Goal: Task Accomplishment & Management: Complete application form

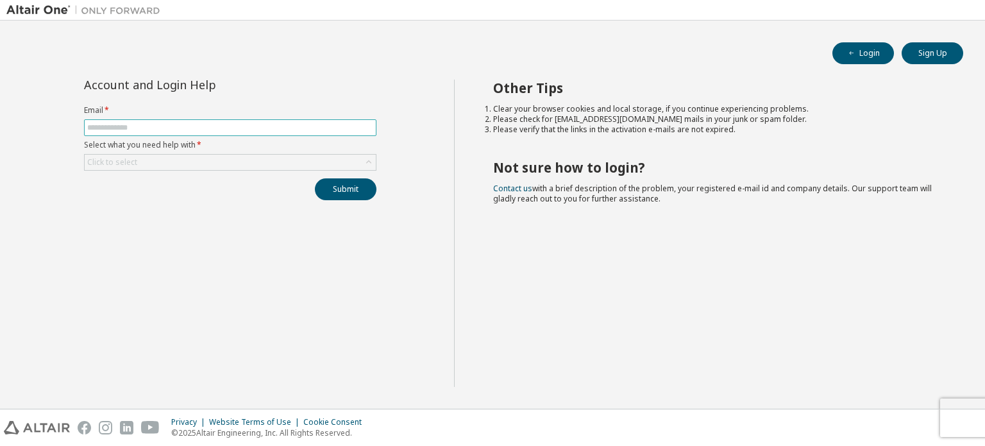
click at [254, 135] on span at bounding box center [230, 127] width 292 height 17
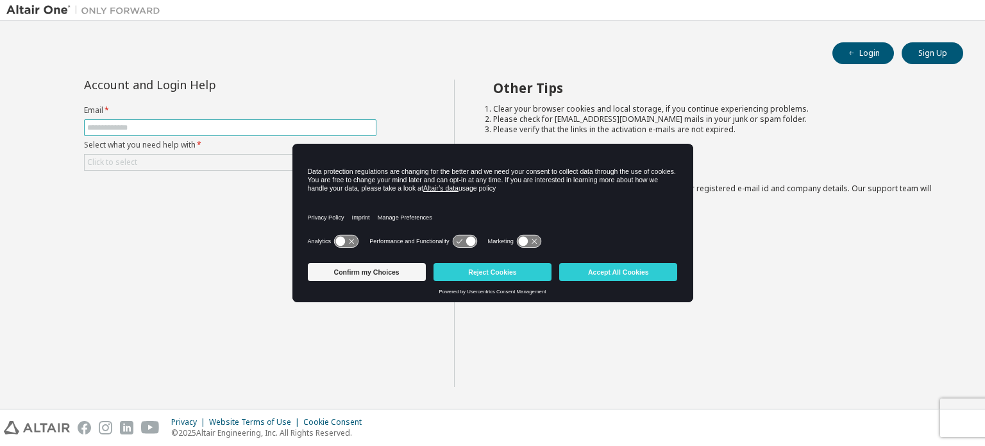
click at [247, 130] on input "text" at bounding box center [230, 127] width 286 height 10
click at [265, 130] on input "text" at bounding box center [230, 127] width 286 height 10
click at [372, 347] on div "Account and Login Help Email * Select what you need help with * Click to select…" at bounding box center [229, 232] width 447 height 307
click at [344, 281] on div "Confirm my Choices Reject Cookies Accept All Cookies" at bounding box center [493, 273] width 370 height 31
click at [351, 275] on button "Confirm my Choices" at bounding box center [367, 272] width 118 height 18
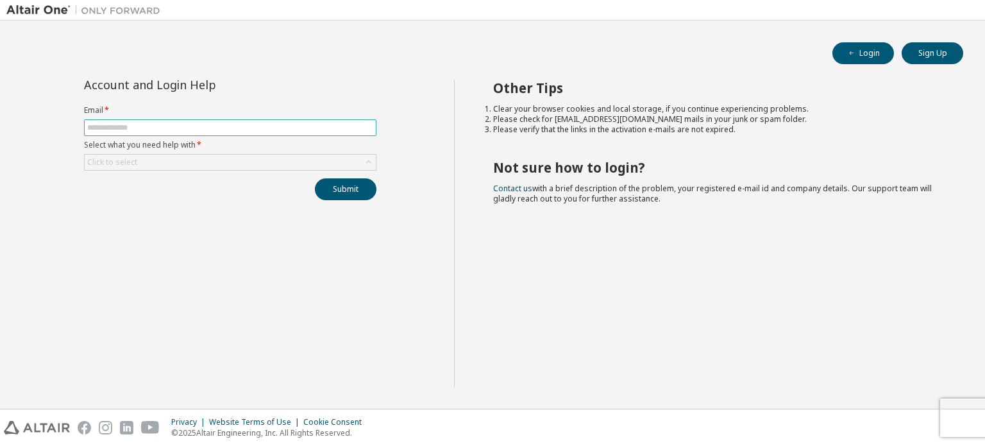
click at [240, 125] on input "text" at bounding box center [230, 127] width 286 height 10
type input "**********"
click at [221, 156] on div "Click to select" at bounding box center [230, 162] width 291 height 15
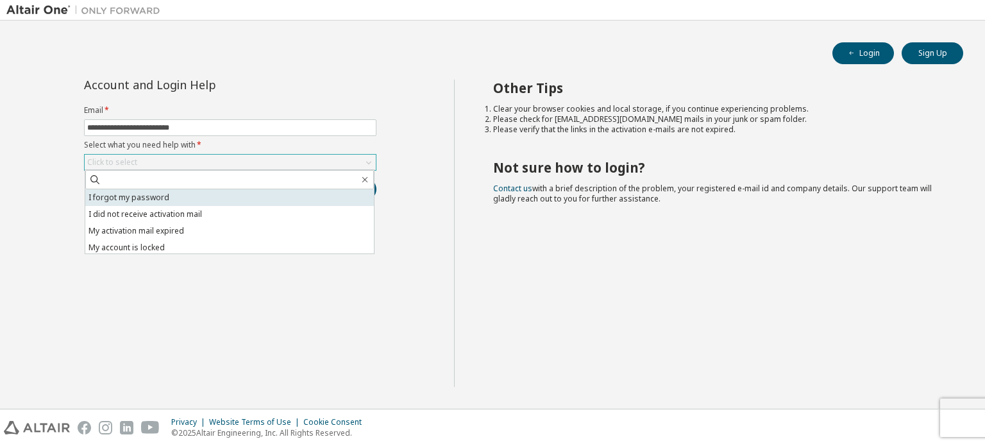
click at [194, 201] on li "I forgot my password" at bounding box center [229, 197] width 288 height 17
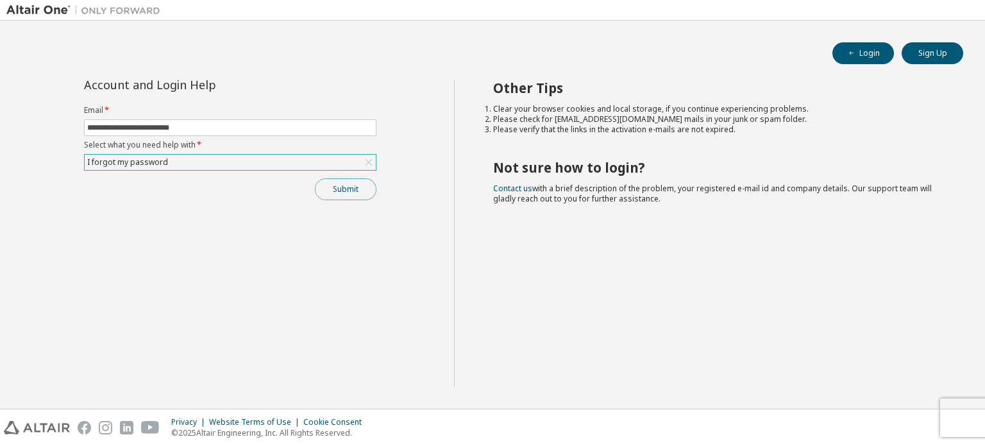
click at [353, 187] on button "Submit" at bounding box center [346, 189] width 62 height 22
